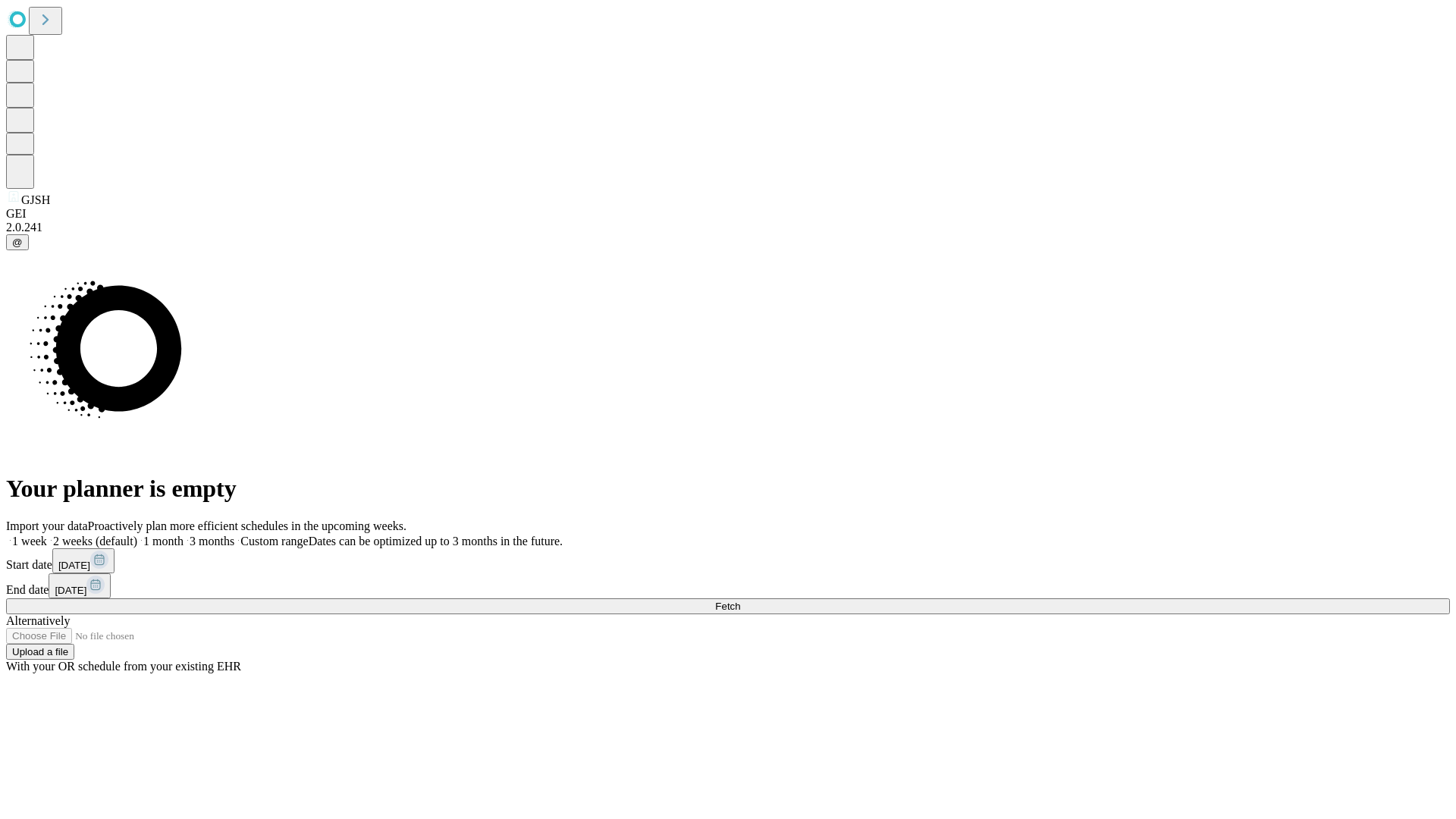
click at [740, 601] on span "Fetch" at bounding box center [727, 607] width 25 height 11
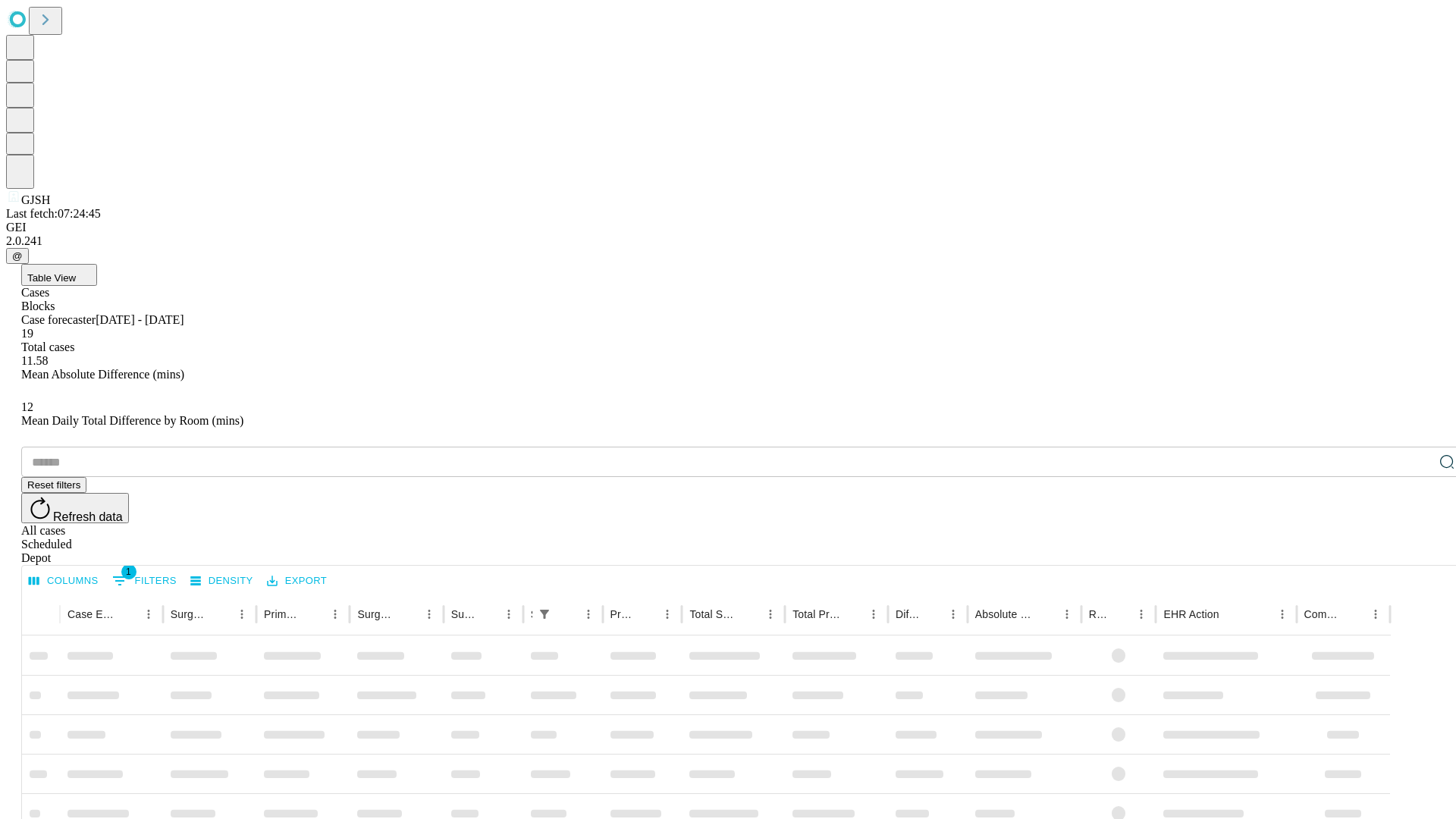
click at [1417, 552] on div "Depot" at bounding box center [743, 558] width 1444 height 14
